Goal: Task Accomplishment & Management: Complete application form

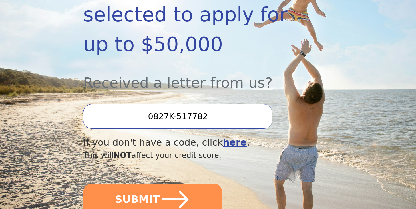
scroll to position [174, 0]
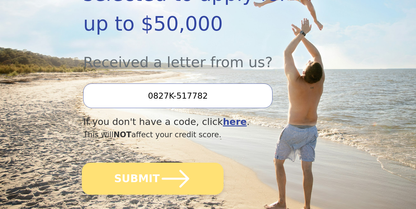
click at [147, 181] on button "SUBMIT" at bounding box center [153, 179] width 142 height 32
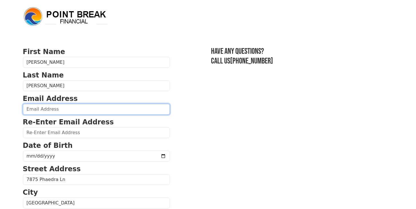
click at [39, 107] on input "email" at bounding box center [96, 109] width 147 height 11
type input "[EMAIL_ADDRESS][DOMAIN_NAME]"
type input "[PHONE_NUMBER]"
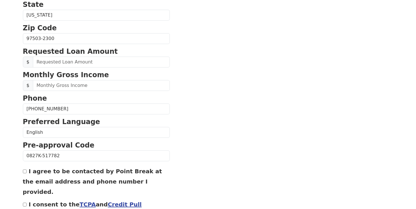
scroll to position [216, 0]
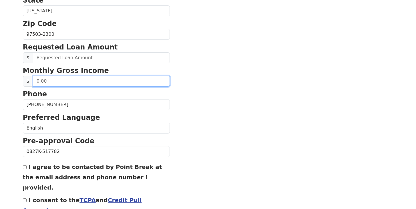
click at [74, 83] on input "text" at bounding box center [101, 81] width 137 height 11
type input "7,000.00"
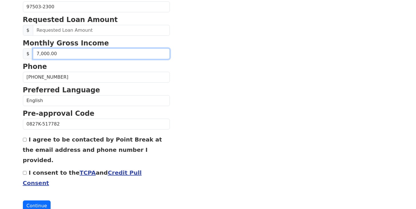
scroll to position [246, 0]
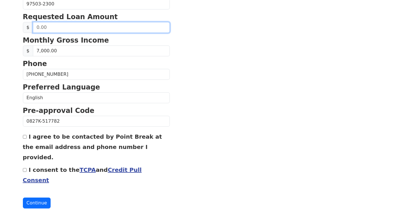
click at [68, 28] on input "text" at bounding box center [101, 27] width 137 height 11
type input "50,000.00"
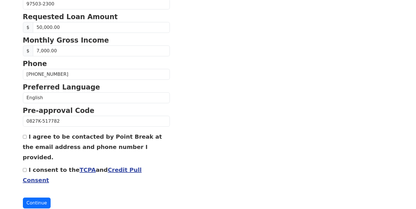
click at [26, 138] on input "I agree to be contacted by Point Break at the email address and phone number I …" at bounding box center [25, 137] width 4 height 4
checkbox input "true"
click at [25, 168] on input "I consent to the TCPA and Credit Pull Consent" at bounding box center [25, 170] width 4 height 4
checkbox input "true"
click at [37, 198] on button "Continue" at bounding box center [37, 203] width 28 height 11
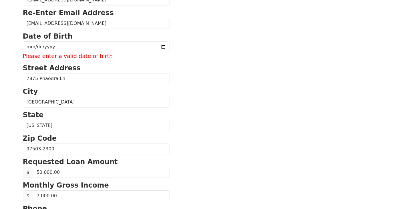
scroll to position [103, 0]
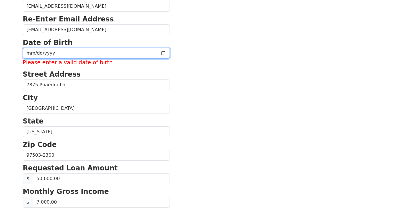
click at [149, 51] on input "date" at bounding box center [96, 53] width 147 height 11
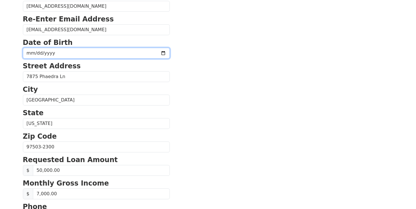
type input "[DATE]"
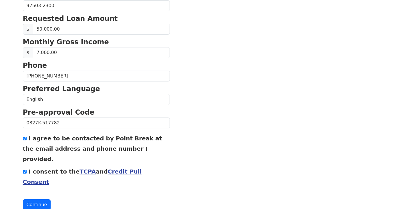
scroll to position [246, 0]
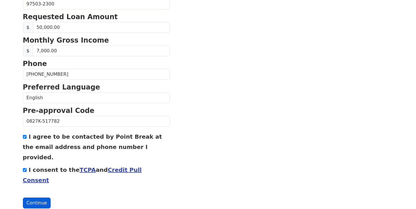
click at [43, 198] on button "Continue" at bounding box center [37, 203] width 28 height 11
